Goal: Task Accomplishment & Management: Use online tool/utility

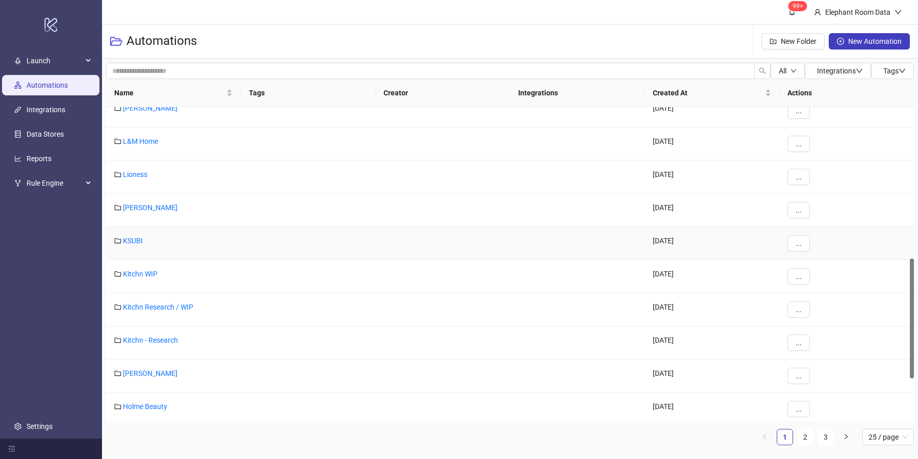
scroll to position [417, 0]
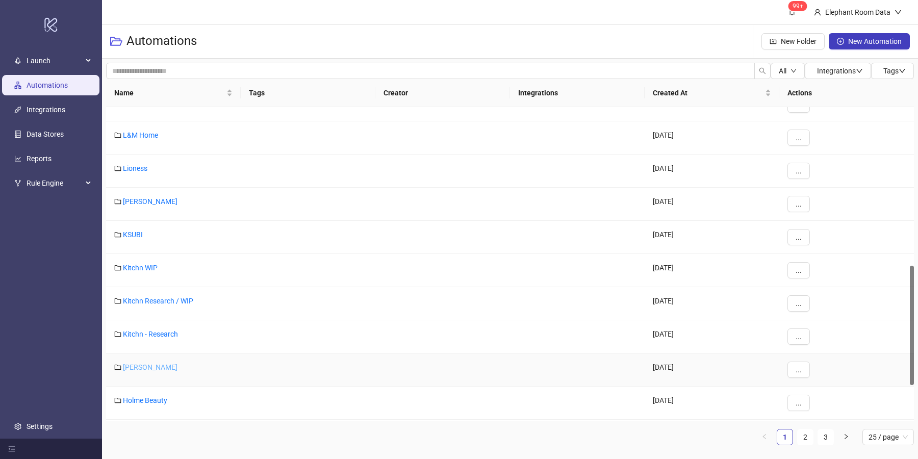
click at [152, 363] on link "[PERSON_NAME]" at bounding box center [150, 367] width 55 height 8
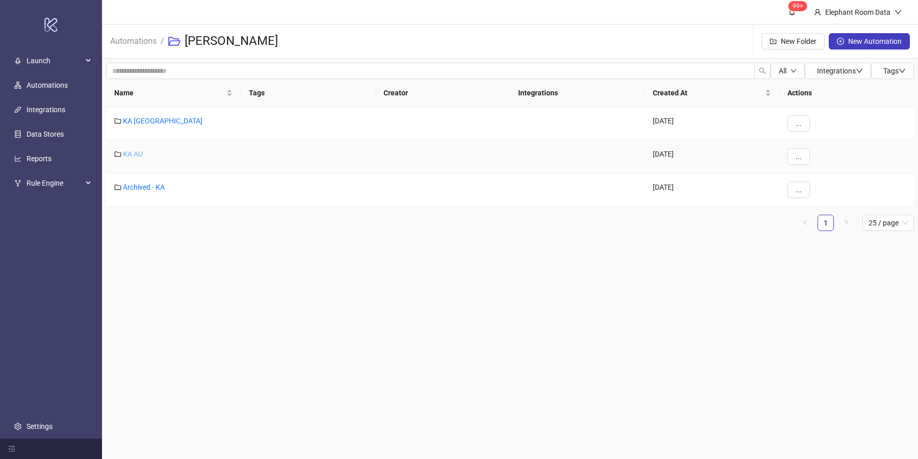
click at [136, 153] on link "KA AU" at bounding box center [133, 154] width 20 height 8
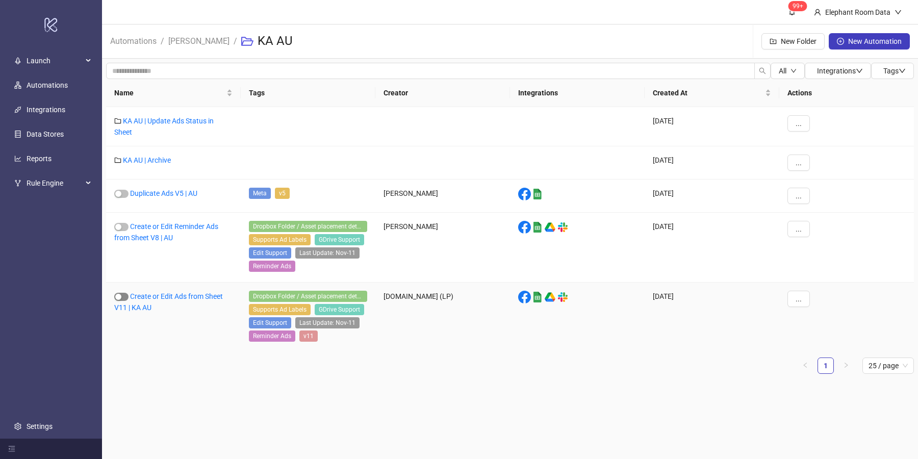
click at [120, 295] on div "button" at bounding box center [118, 297] width 6 height 6
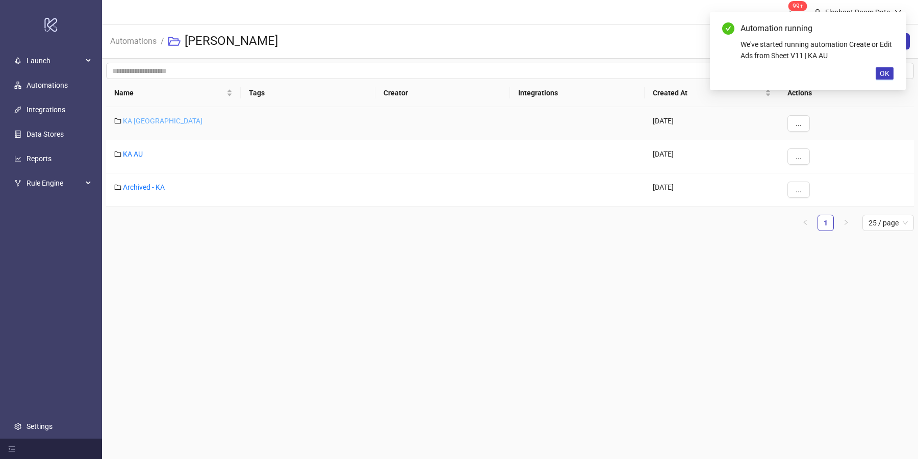
click at [135, 120] on link "KA [GEOGRAPHIC_DATA]" at bounding box center [163, 121] width 80 height 8
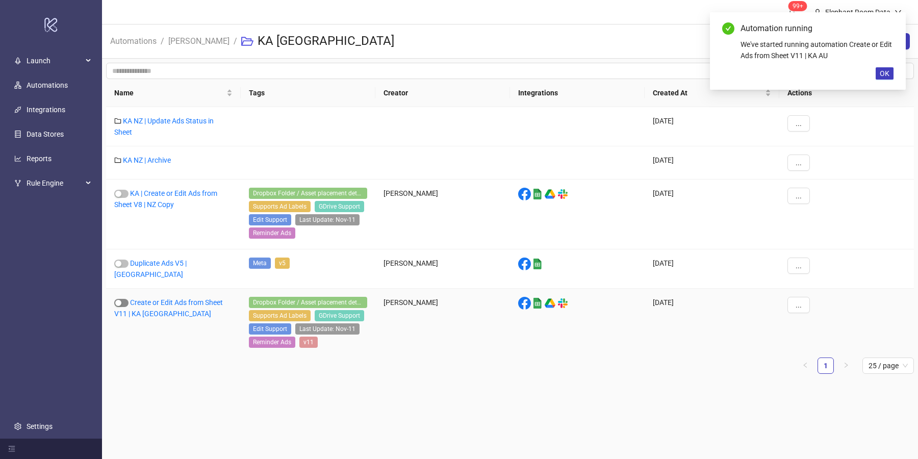
click at [120, 300] on div "button" at bounding box center [118, 303] width 6 height 6
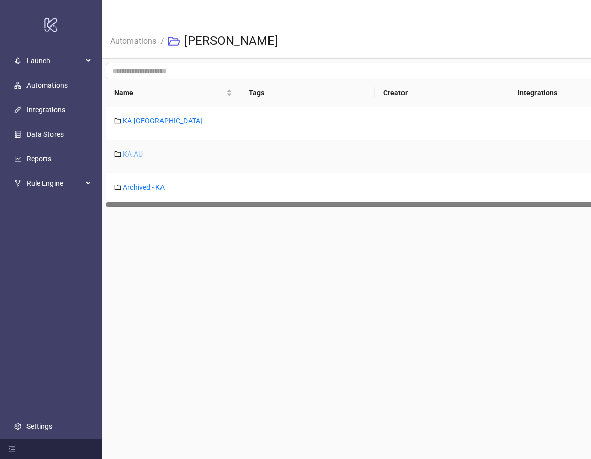
click at [129, 154] on link "KA AU" at bounding box center [133, 154] width 20 height 8
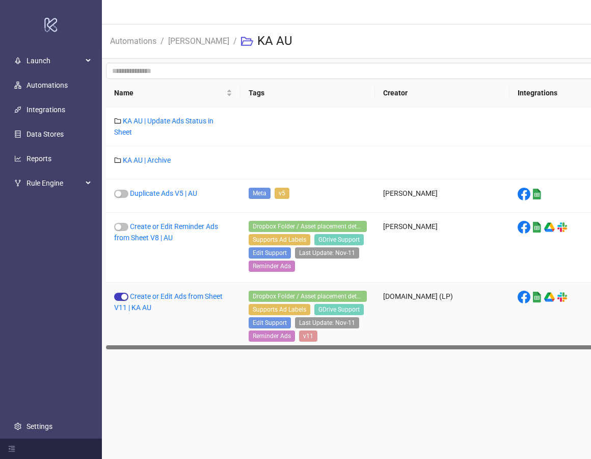
click at [170, 289] on div "Create or Edit Ads from Sheet V11 | KA AU" at bounding box center [173, 317] width 135 height 70
click at [172, 294] on link "Create or Edit Ads from Sheet V11 | KA AU" at bounding box center [168, 301] width 109 height 19
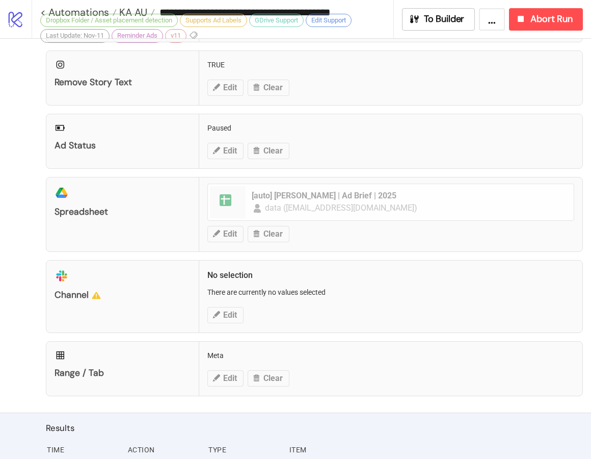
scroll to position [452, 0]
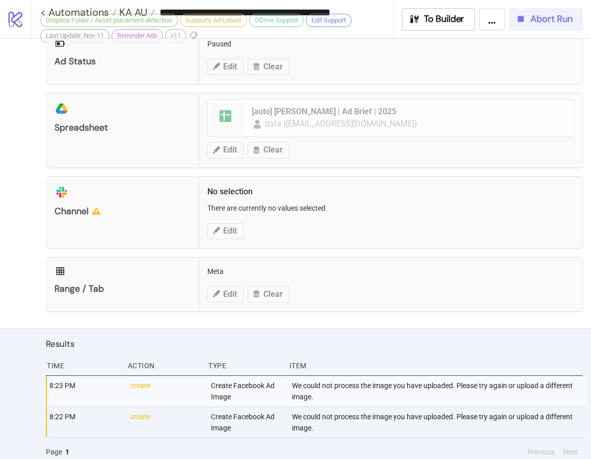
click at [526, 24] on div "Abort Run" at bounding box center [544, 19] width 58 height 12
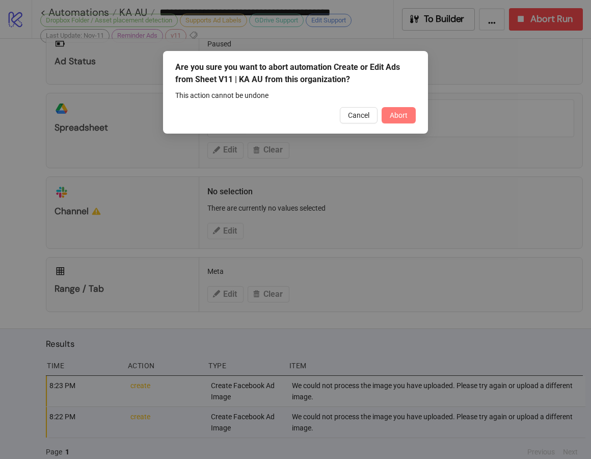
click at [404, 118] on span "Abort" at bounding box center [399, 115] width 18 height 8
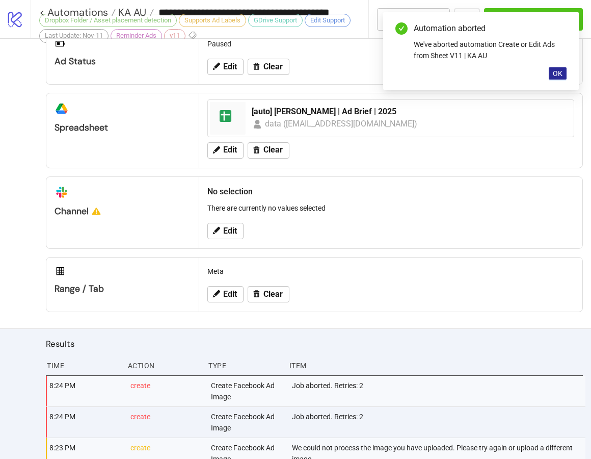
click at [564, 72] on button "OK" at bounding box center [558, 73] width 18 height 12
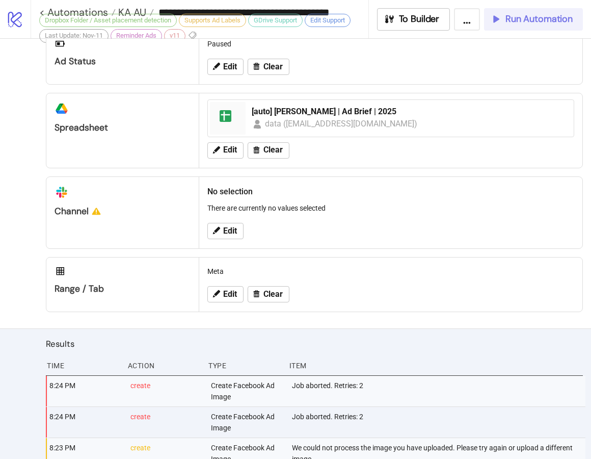
click at [539, 18] on span "Run Automation" at bounding box center [539, 19] width 67 height 12
click at [35, 10] on div "**********" at bounding box center [200, 19] width 338 height 38
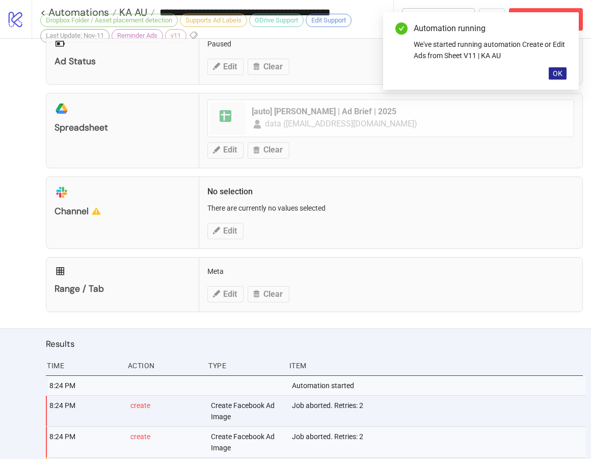
click at [556, 75] on span "OK" at bounding box center [558, 73] width 10 height 8
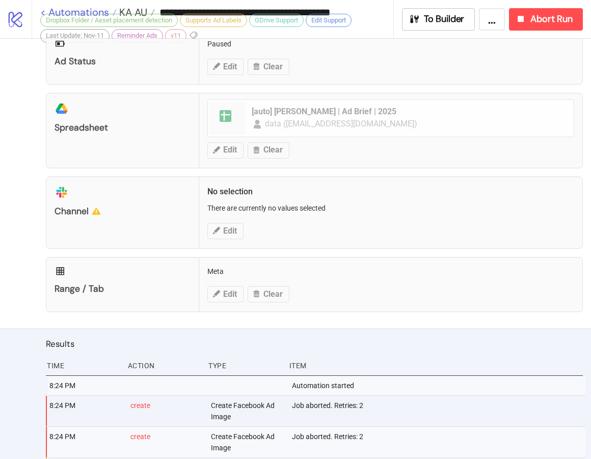
click at [44, 13] on link "< Automations" at bounding box center [78, 12] width 76 height 10
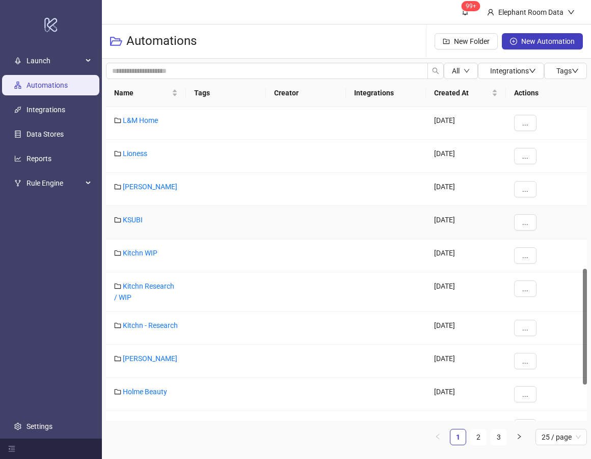
scroll to position [439, 0]
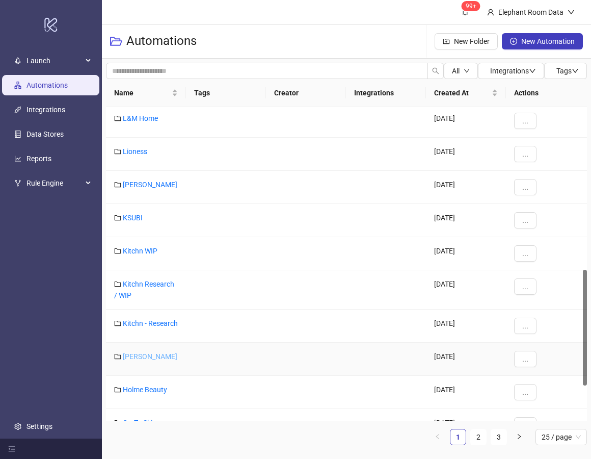
click at [153, 360] on link "[PERSON_NAME]" at bounding box center [150, 356] width 55 height 8
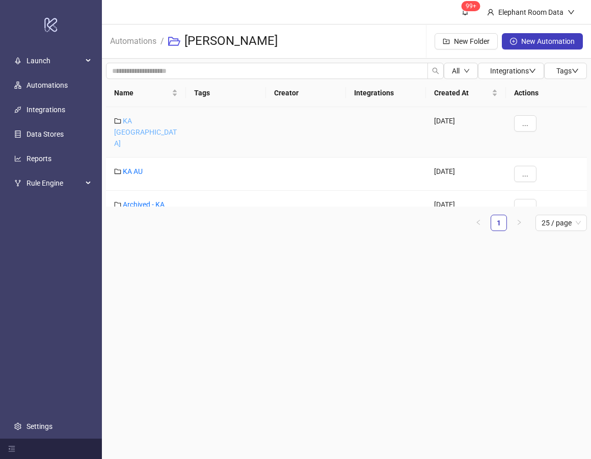
click at [135, 117] on link "KA [GEOGRAPHIC_DATA]" at bounding box center [145, 132] width 63 height 31
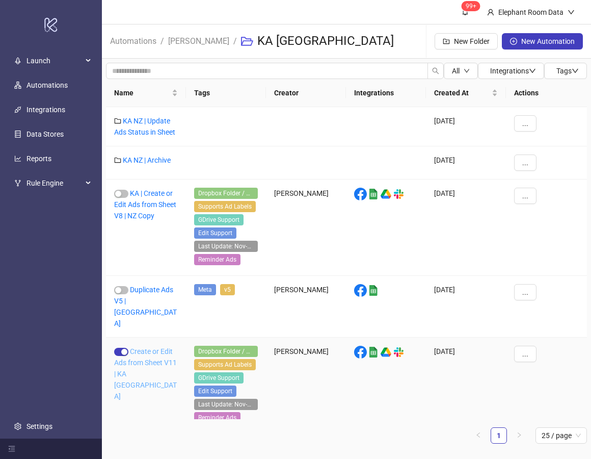
click at [147, 347] on link "Create or Edit Ads from Sheet V11 | KA [GEOGRAPHIC_DATA]" at bounding box center [145, 373] width 63 height 53
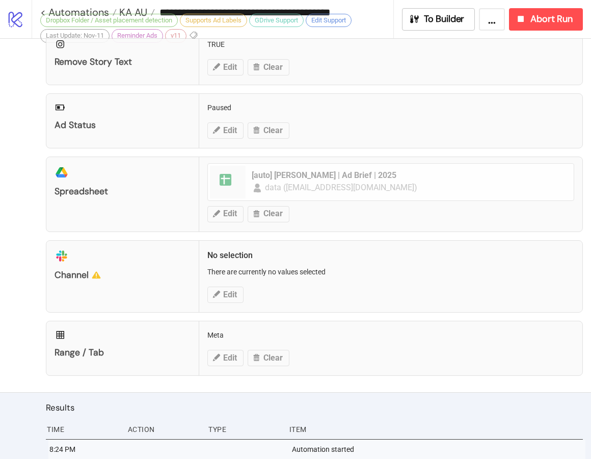
scroll to position [533, 0]
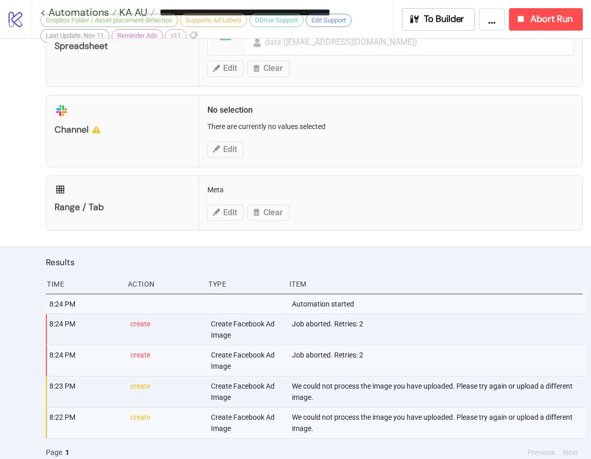
type input "**********"
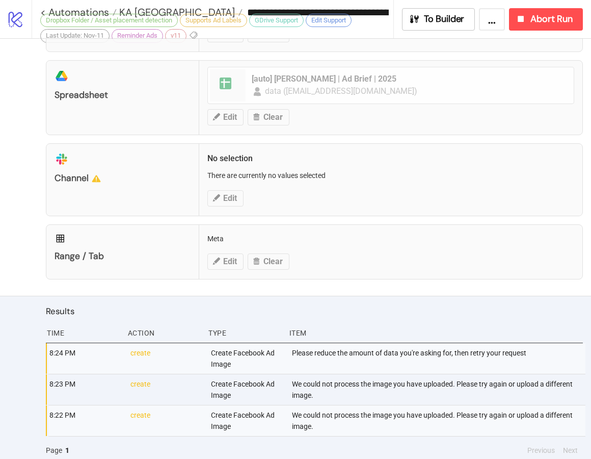
scroll to position [521, 0]
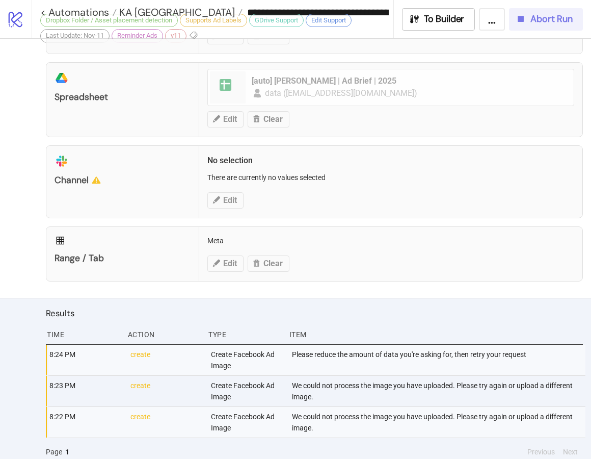
click at [560, 25] on button "Abort Run" at bounding box center [546, 19] width 74 height 22
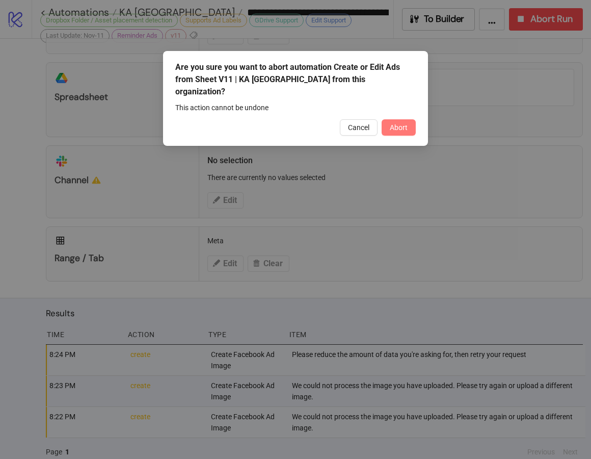
click at [404, 123] on span "Abort" at bounding box center [399, 127] width 18 height 8
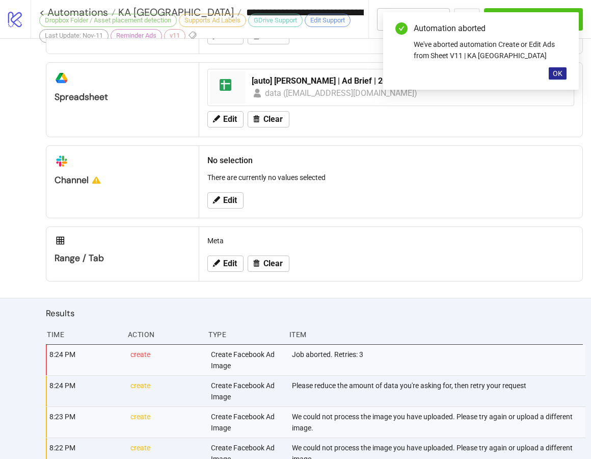
click at [560, 73] on span "OK" at bounding box center [558, 73] width 10 height 8
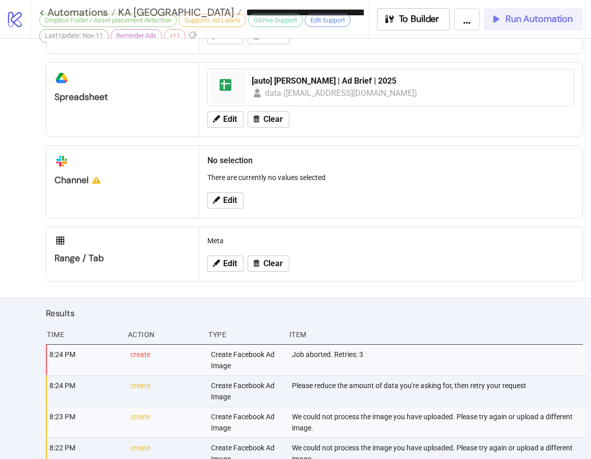
click at [549, 23] on span "Run Automation" at bounding box center [539, 19] width 67 height 12
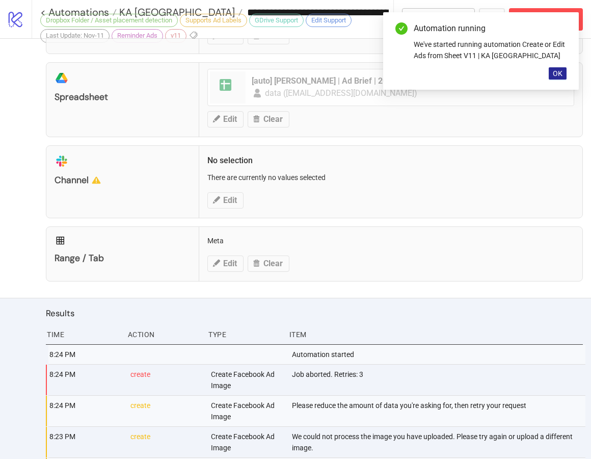
click at [553, 75] on span "OK" at bounding box center [558, 73] width 10 height 8
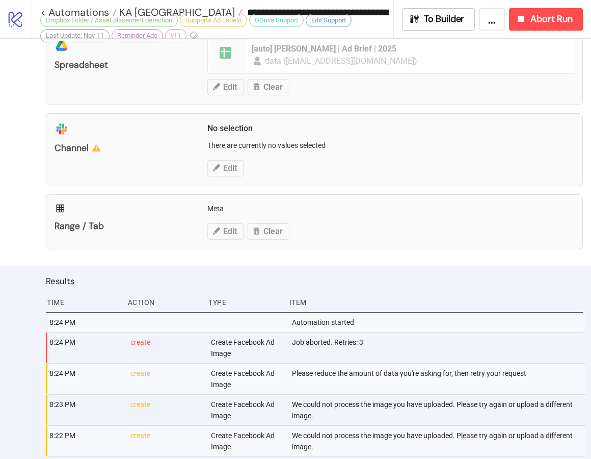
scroll to position [572, 0]
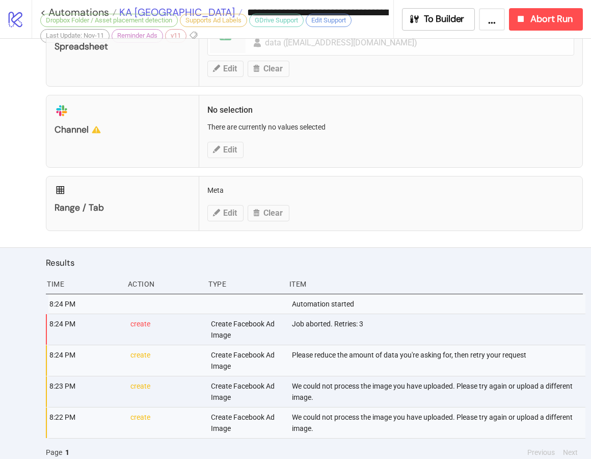
click at [129, 11] on span "KA [GEOGRAPHIC_DATA]" at bounding box center [176, 12] width 118 height 13
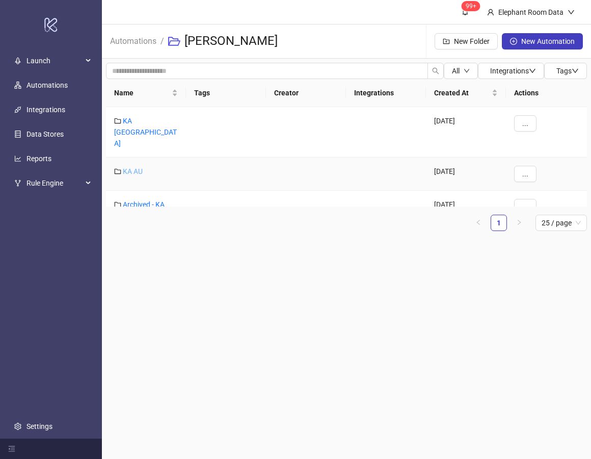
click at [135, 167] on link "KA AU" at bounding box center [133, 171] width 20 height 8
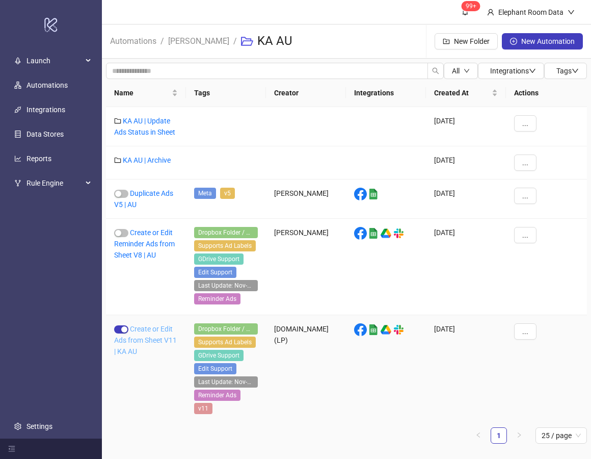
click at [149, 338] on link "Create or Edit Ads from Sheet V11 | KA AU" at bounding box center [145, 340] width 63 height 31
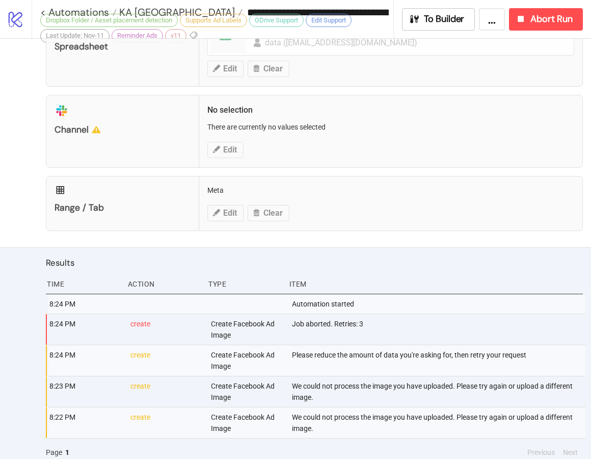
type input "**********"
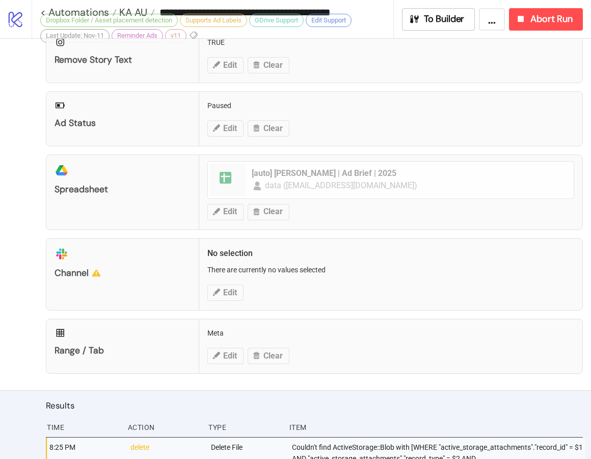
scroll to position [428, 0]
